Goal: Check status: Check status

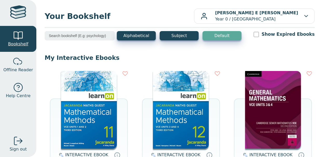
click at [19, 37] on div at bounding box center [18, 36] width 10 height 10
drag, startPoint x: 307, startPoint y: 50, endPoint x: 308, endPoint y: 60, distance: 10.4
drag, startPoint x: 306, startPoint y: 130, endPoint x: 234, endPoint y: 141, distance: 73.0
click at [234, 141] on div "INTERACTIVE EBOOK CAMBRIDGE GENERAL MATHEMATICS VCE UNITS 3&4 SECOND EDITION ON…" at bounding box center [273, 135] width 78 height 128
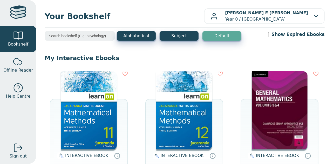
click at [16, 39] on div at bounding box center [18, 36] width 10 height 10
click at [269, 35] on input "Show Expired Ebooks" at bounding box center [266, 34] width 5 height 5
click at [269, 34] on input "Show Expired Ebooks" at bounding box center [266, 34] width 5 height 5
checkbox input "false"
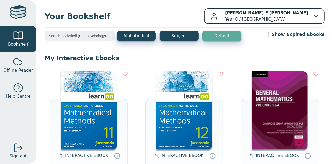
click at [315, 16] on icon "button" at bounding box center [317, 16] width 4 height 2
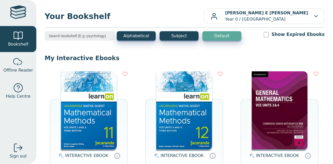
click at [18, 16] on div at bounding box center [18, 12] width 16 height 15
drag, startPoint x: 0, startPoint y: 0, endPoint x: 317, endPoint y: 161, distance: 355.6
